Goal: Find specific page/section: Find specific page/section

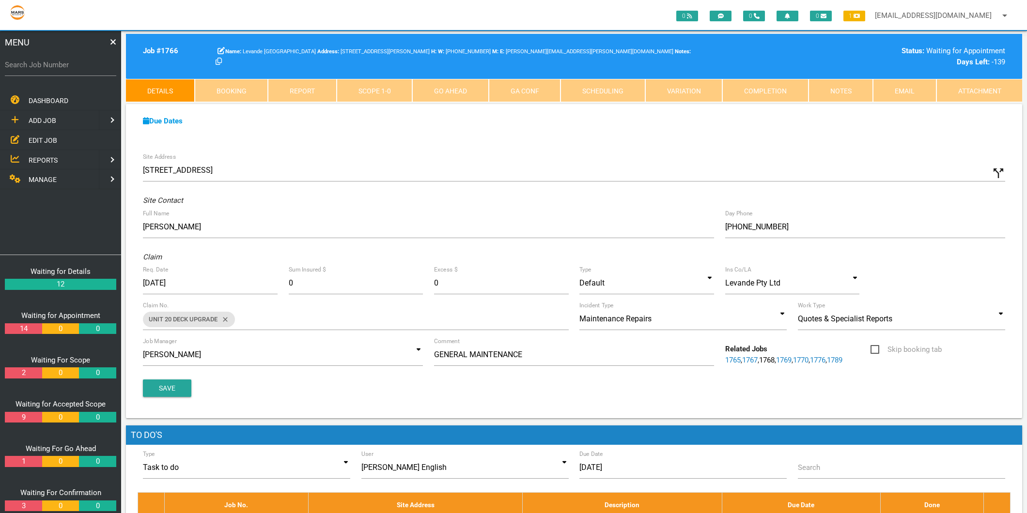
click at [40, 139] on span "EDIT JOB" at bounding box center [43, 140] width 29 height 8
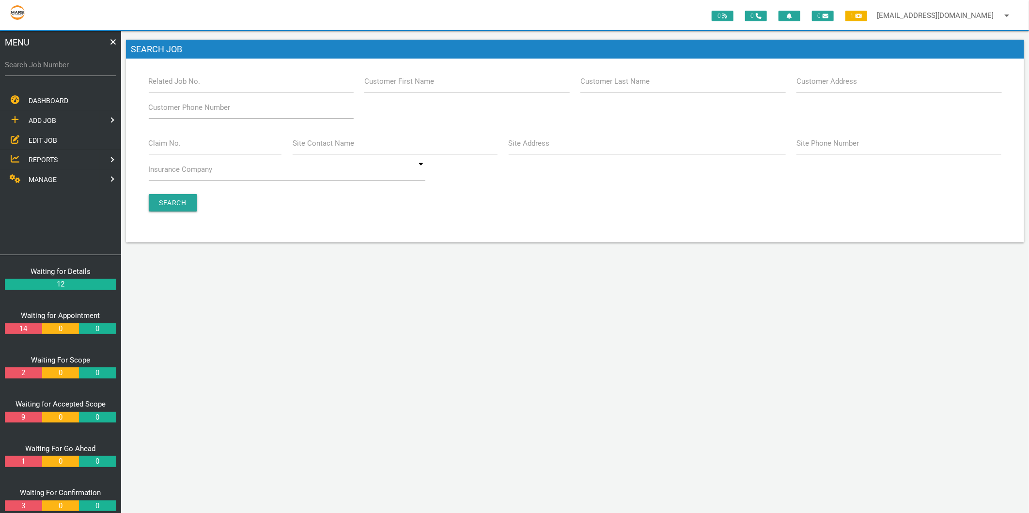
click at [166, 146] on label "Claim No." at bounding box center [165, 143] width 32 height 11
click at [166, 146] on input "Claim No." at bounding box center [215, 143] width 133 height 22
click at [515, 158] on div "Claim No. Site Contact Name Site Address Site Phone Number Insurance Company Ab…" at bounding box center [575, 158] width 864 height 52
click at [530, 140] on label "Site Address" at bounding box center [529, 143] width 41 height 11
click at [530, 140] on input "Site Address" at bounding box center [647, 143] width 277 height 22
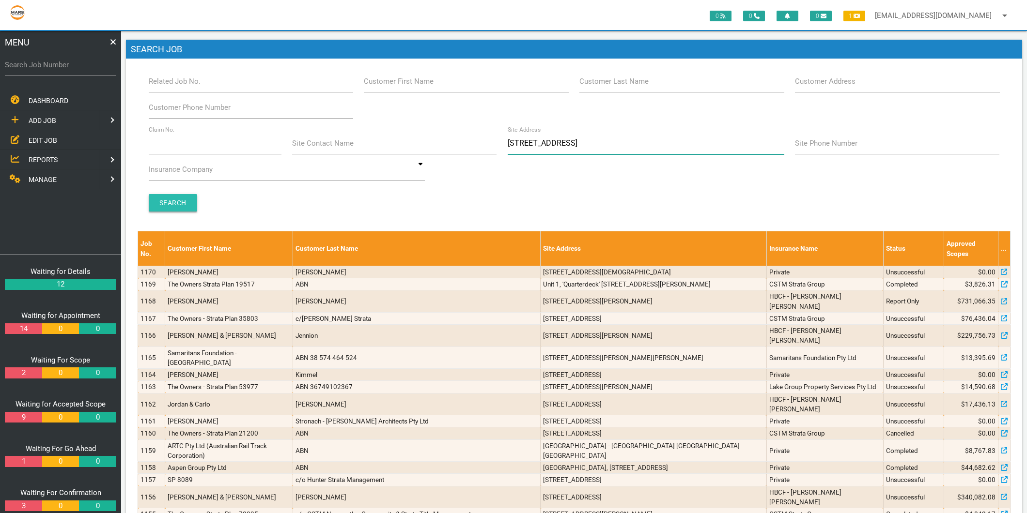
type input "55 hunter st"
click at [185, 197] on input "Search" at bounding box center [173, 202] width 48 height 17
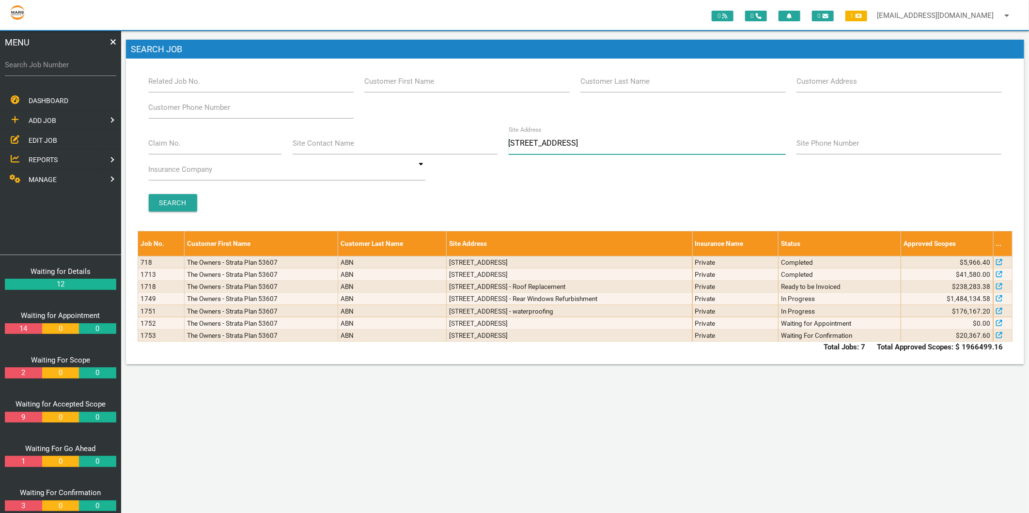
click at [583, 141] on input "55 hunter st" at bounding box center [647, 143] width 277 height 22
type input "5"
click at [192, 153] on input "Claim No." at bounding box center [215, 143] width 133 height 22
type input "villa 20"
click at [171, 197] on input "Search" at bounding box center [173, 202] width 48 height 17
